Goal: Transaction & Acquisition: Purchase product/service

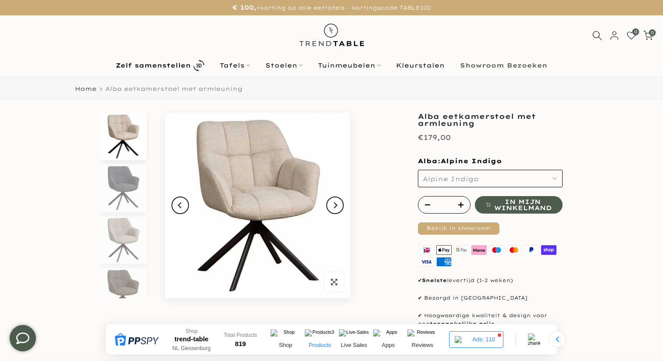
click at [325, 342] on p "Products" at bounding box center [320, 345] width 30 height 8
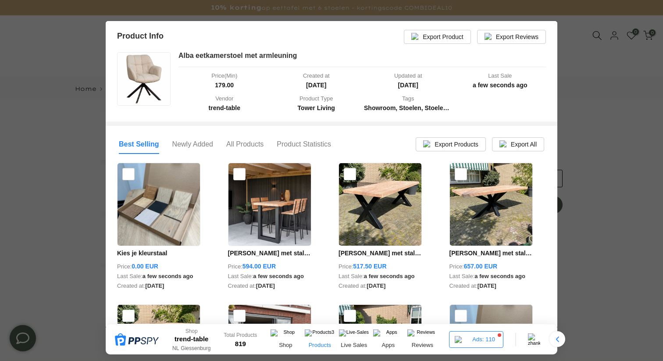
click at [265, 228] on img at bounding box center [269, 204] width 82 height 82
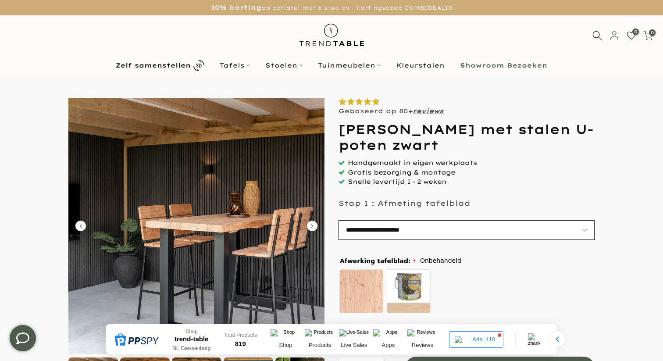
click at [490, 235] on select "**********" at bounding box center [466, 230] width 256 height 20
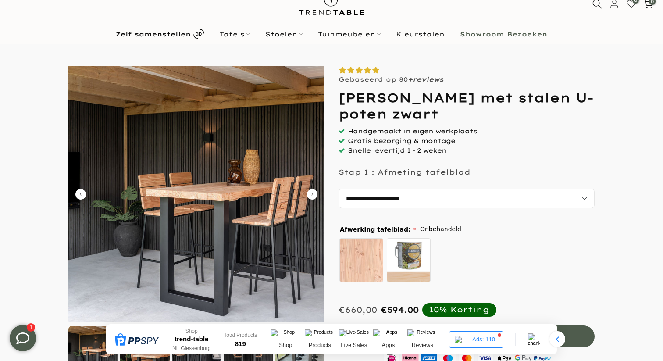
scroll to position [33, 0]
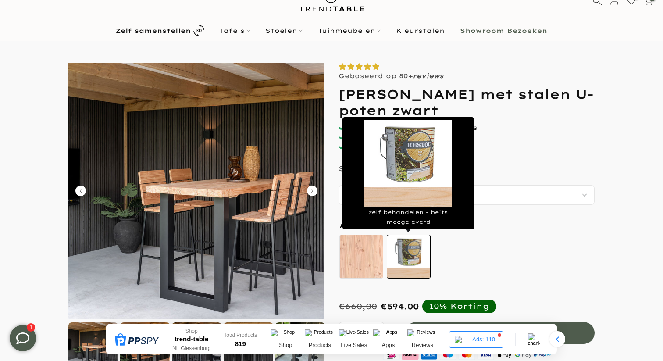
click at [417, 251] on label "zelf behandelen - beits meegeleverd" at bounding box center [409, 257] width 44 height 44
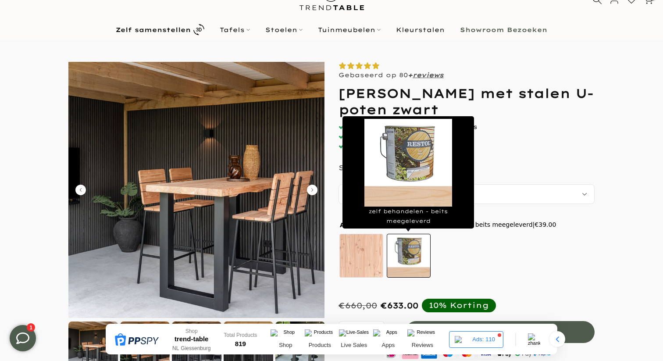
click at [407, 263] on label "zelf behandelen - beits meegeleverd" at bounding box center [409, 256] width 44 height 44
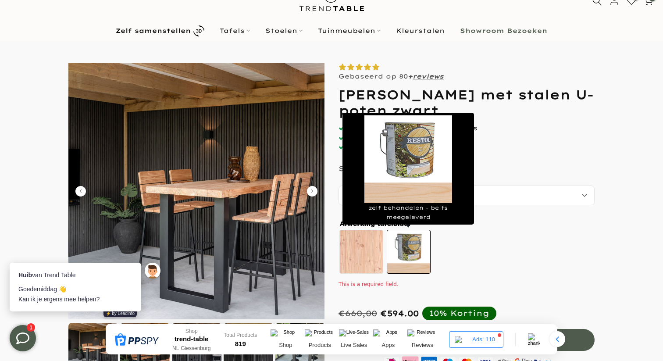
scroll to position [0, 0]
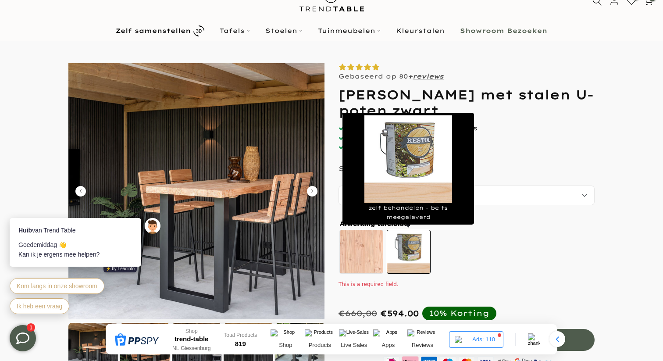
click at [396, 262] on label "zelf behandelen - beits meegeleverd" at bounding box center [409, 252] width 44 height 44
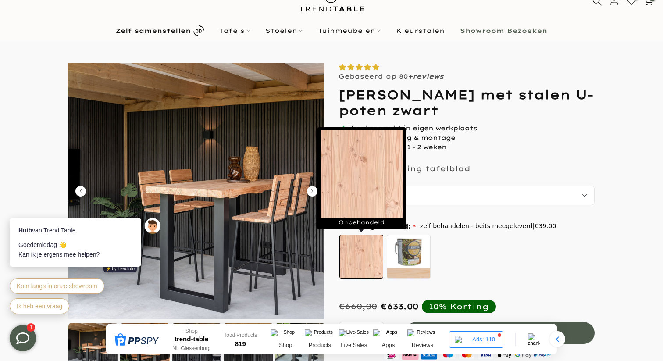
click at [370, 262] on label "Onbehandeld" at bounding box center [361, 257] width 44 height 44
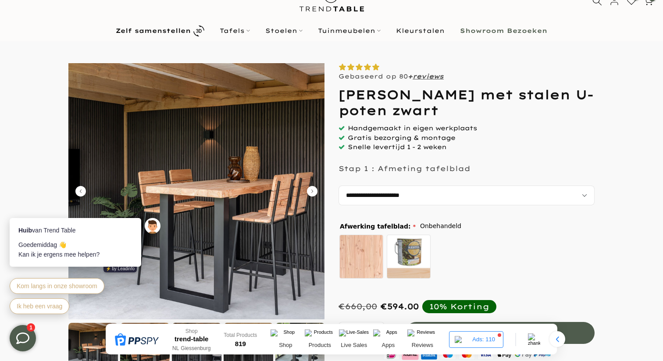
click at [468, 263] on div "Onbehandeld zelf behandelen - beits meegeleverd" at bounding box center [464, 258] width 253 height 49
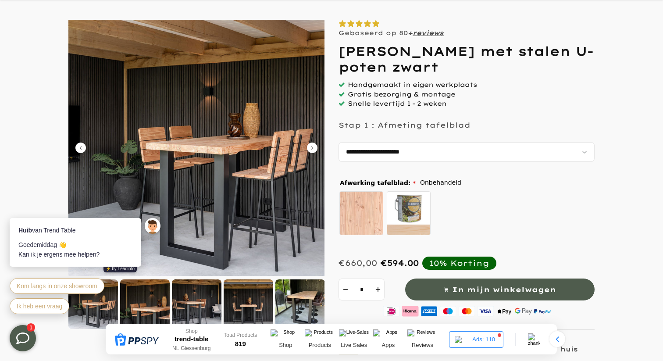
scroll to position [80, 0]
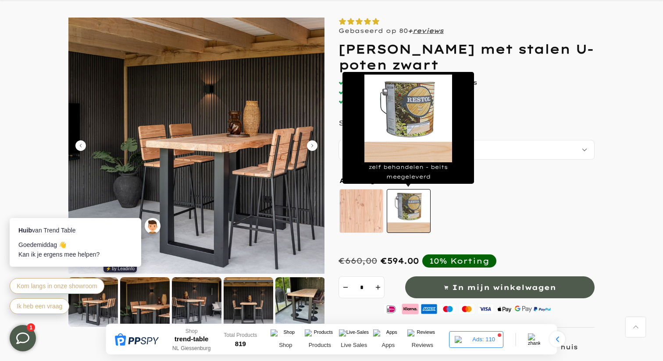
click at [415, 214] on label "zelf behandelen - beits meegeleverd" at bounding box center [409, 211] width 44 height 44
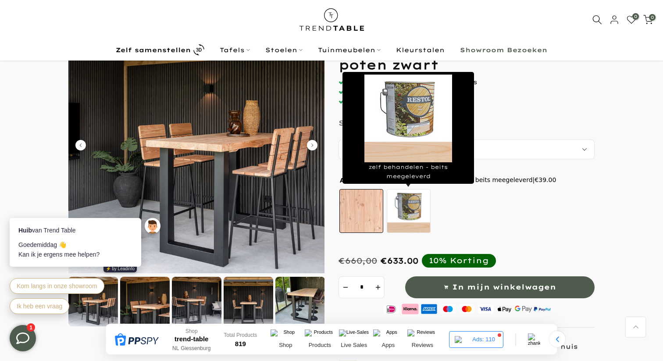
scroll to position [78, 0]
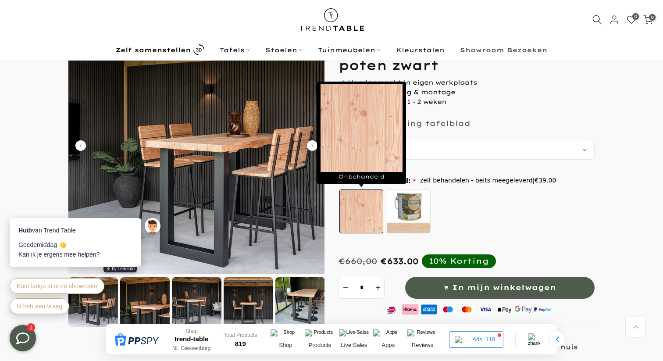
click at [366, 206] on label "Onbehandeld" at bounding box center [361, 211] width 44 height 44
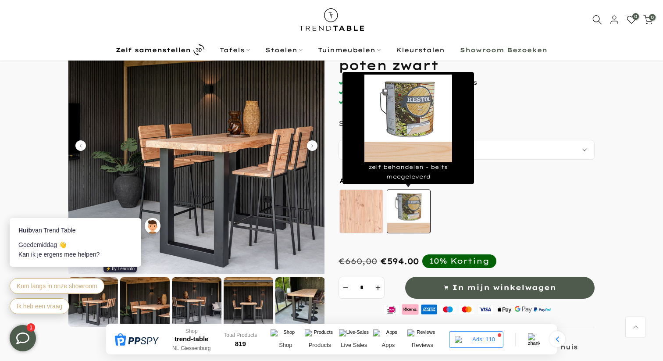
click at [403, 208] on label "zelf behandelen - beits meegeleverd" at bounding box center [409, 211] width 44 height 44
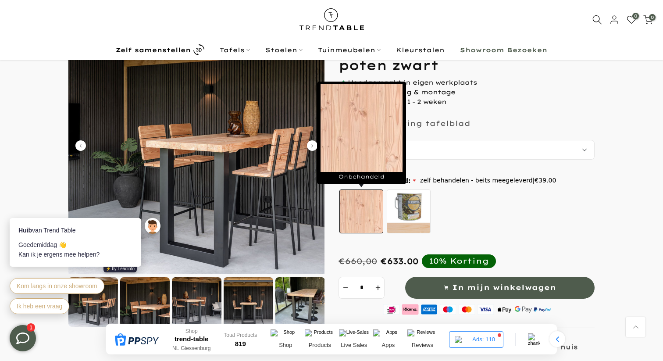
click at [367, 210] on label "Onbehandeld" at bounding box center [361, 211] width 44 height 44
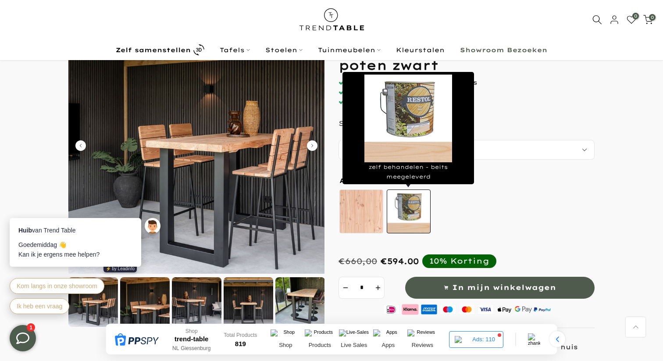
click at [387, 212] on label "zelf behandelen - beits meegeleverd" at bounding box center [409, 211] width 44 height 44
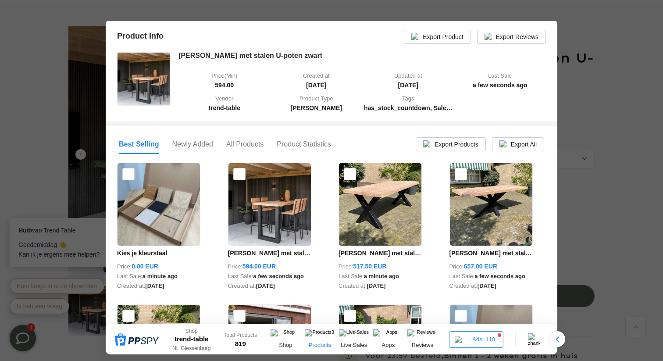
scroll to position [72, 0]
